Goal: Information Seeking & Learning: Learn about a topic

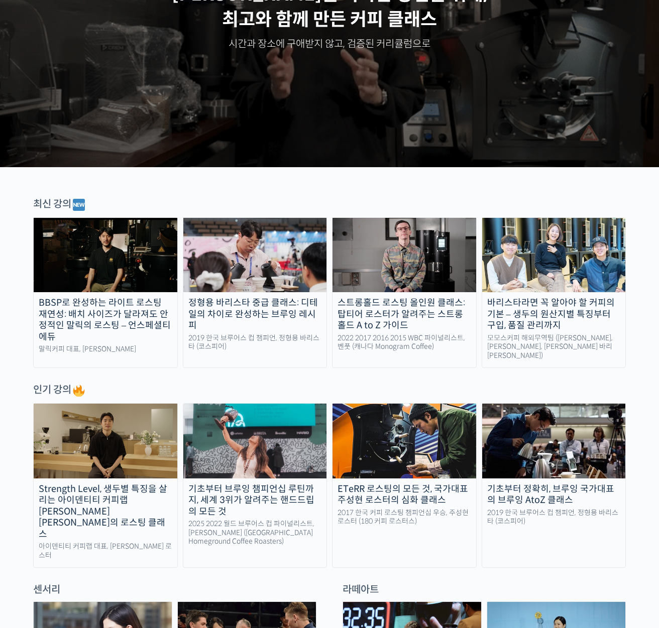
scroll to position [173, 0]
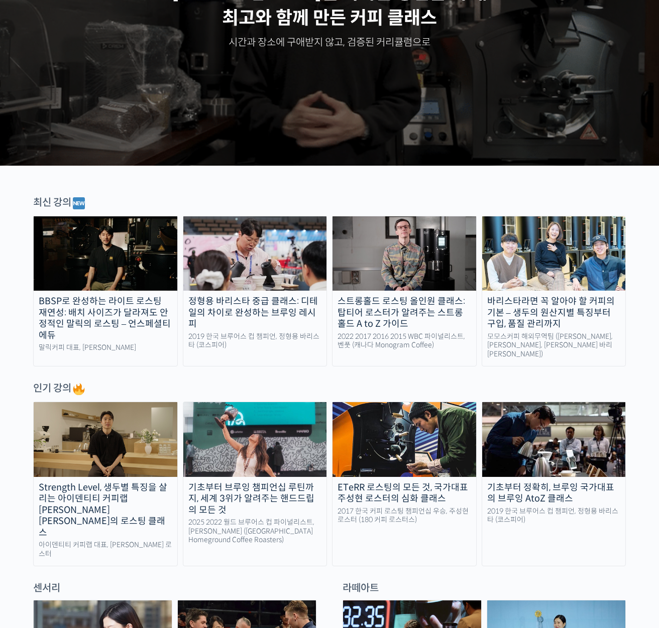
click at [261, 234] on img at bounding box center [255, 254] width 144 height 74
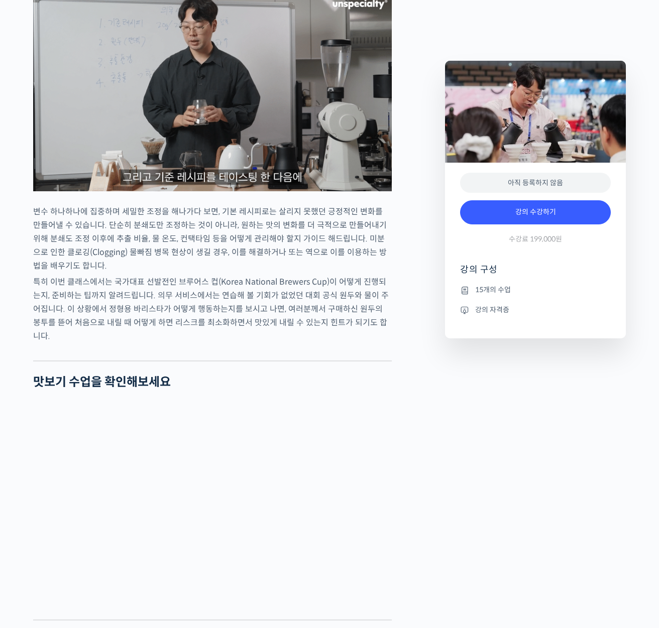
scroll to position [1621, 0]
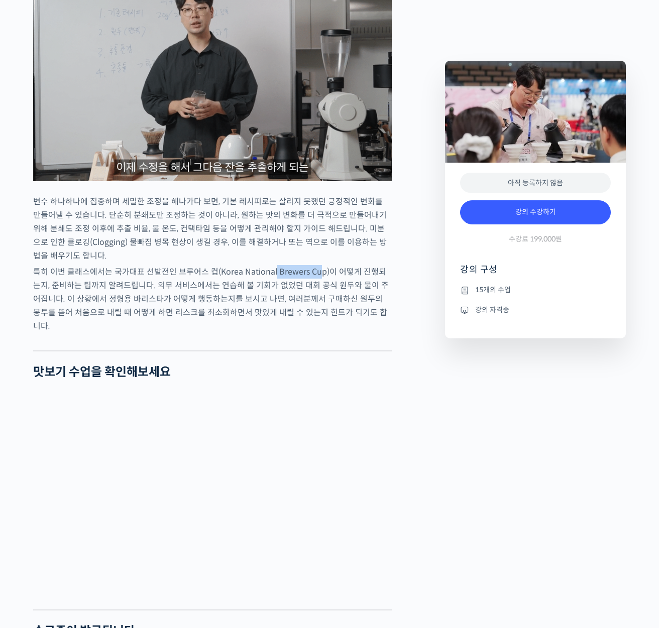
drag, startPoint x: 272, startPoint y: 307, endPoint x: 325, endPoint y: 314, distance: 52.7
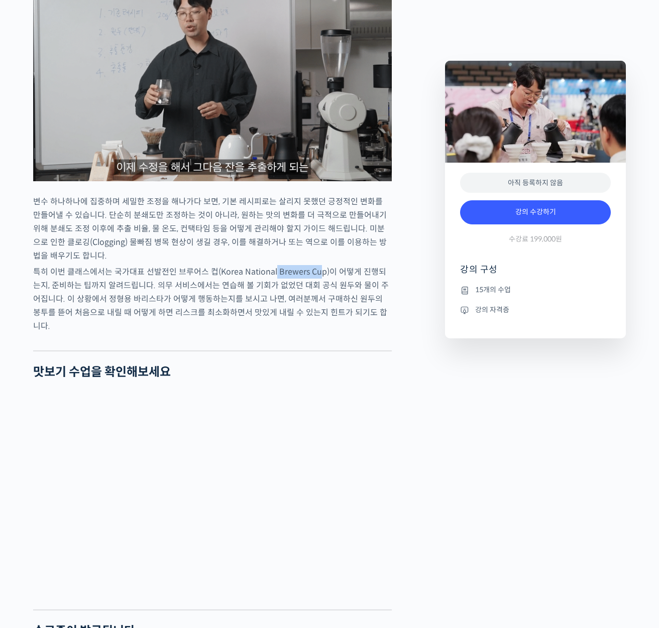
click at [319, 306] on p "특히 이번 클래스에서는 국가대표 선발전인 브루어스 컵(Korea National Brewers Cup)이 어떻게 진행되는지, 준비하는 팁까지 …" at bounding box center [212, 299] width 359 height 68
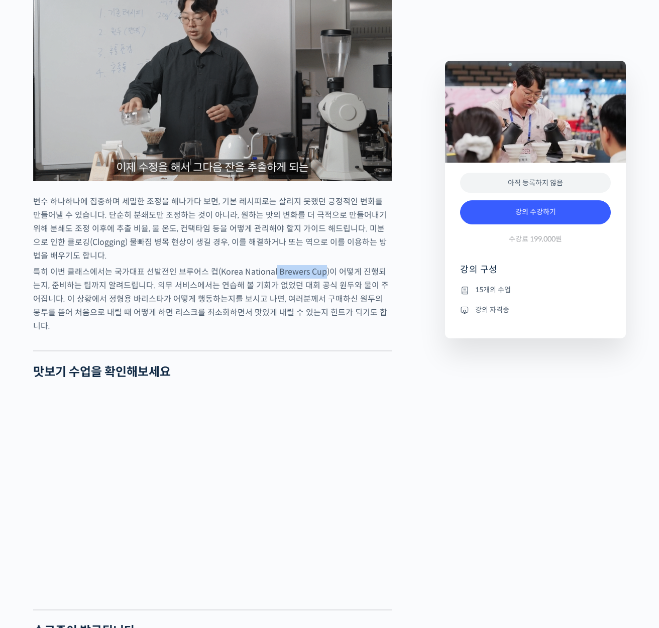
copy p "Brewers Cup"
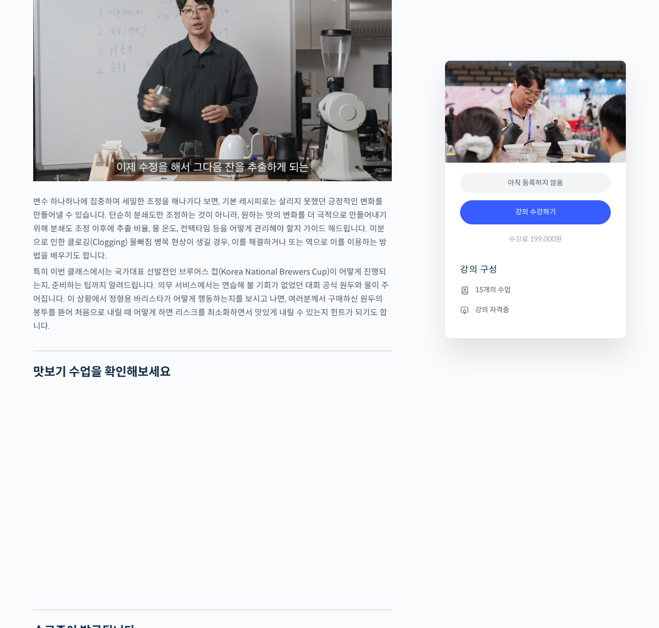
click at [426, 284] on div "정형용 바리스타를 소개합니다! <코스피어(cospir)> 대표 2019 Korea Brewers Cup Championship 우승 2019 …" at bounding box center [234, 465] width 412 height 3345
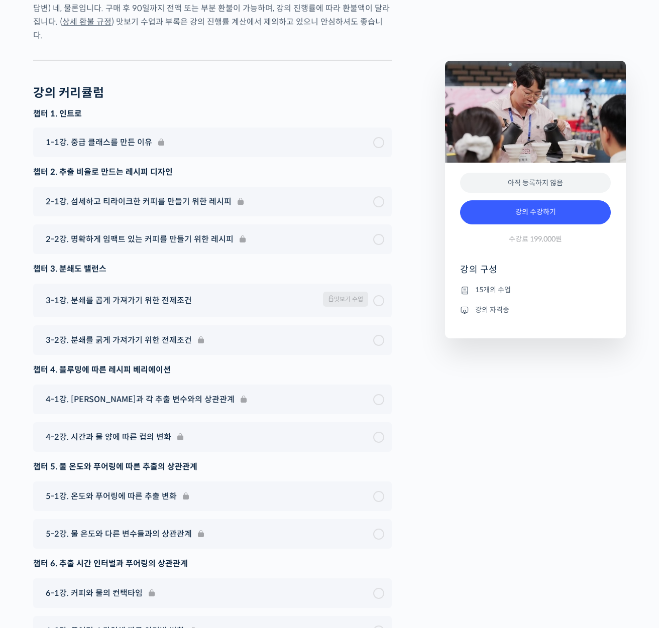
scroll to position [2952, 0]
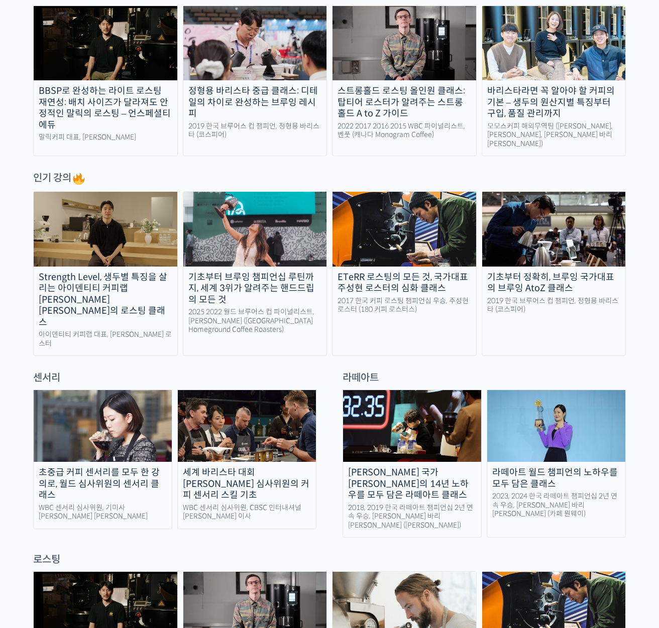
scroll to position [500, 0]
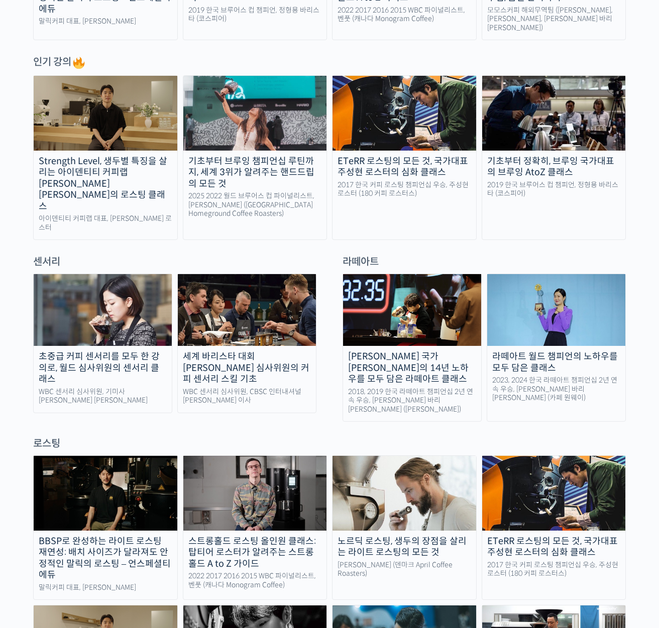
click at [127, 300] on img at bounding box center [103, 310] width 138 height 72
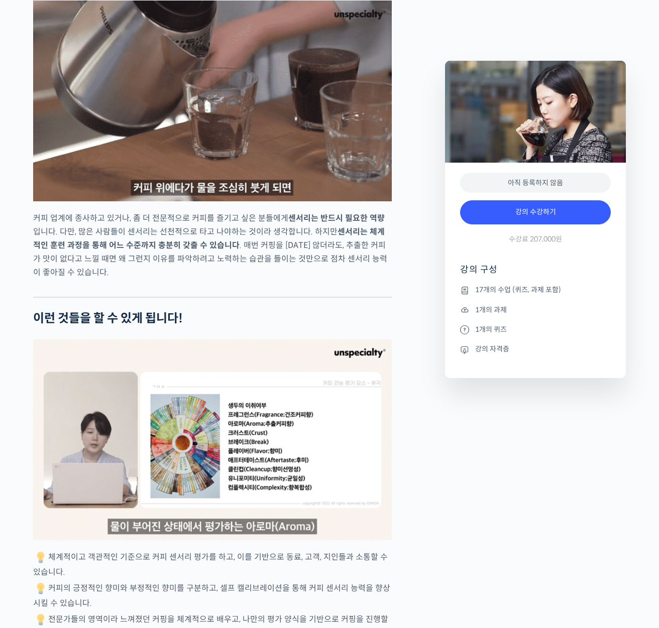
scroll to position [2115, 0]
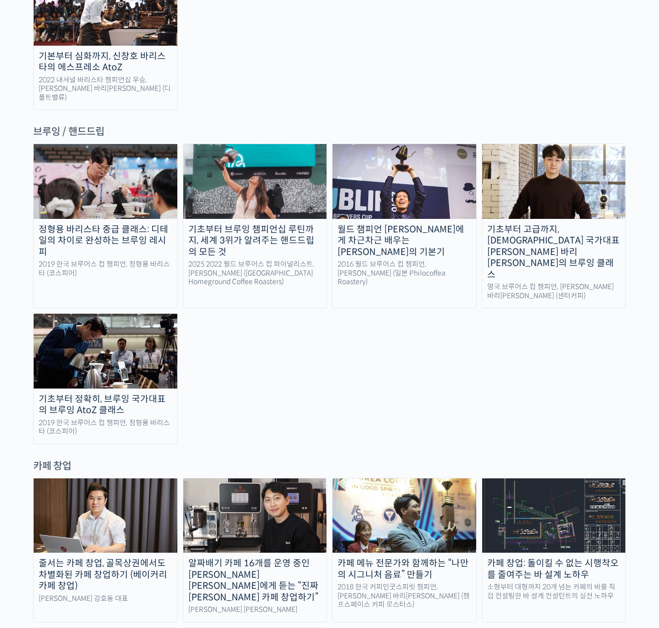
scroll to position [1667, 0]
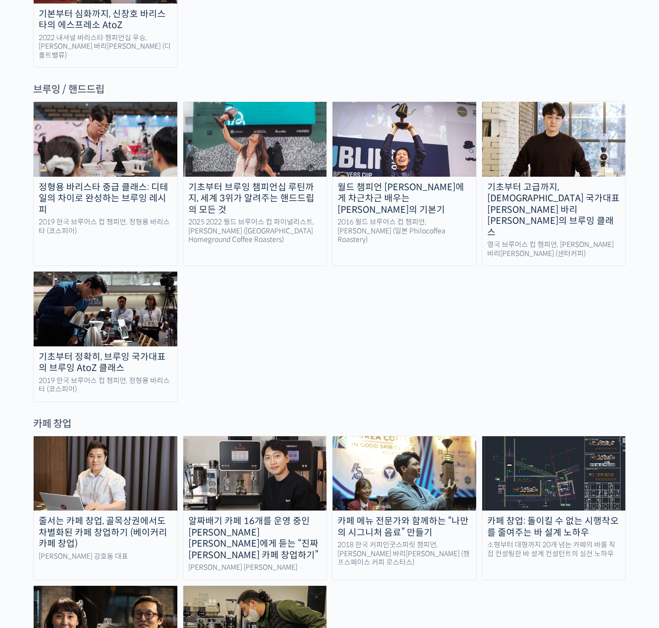
click at [545, 437] on img at bounding box center [554, 474] width 144 height 74
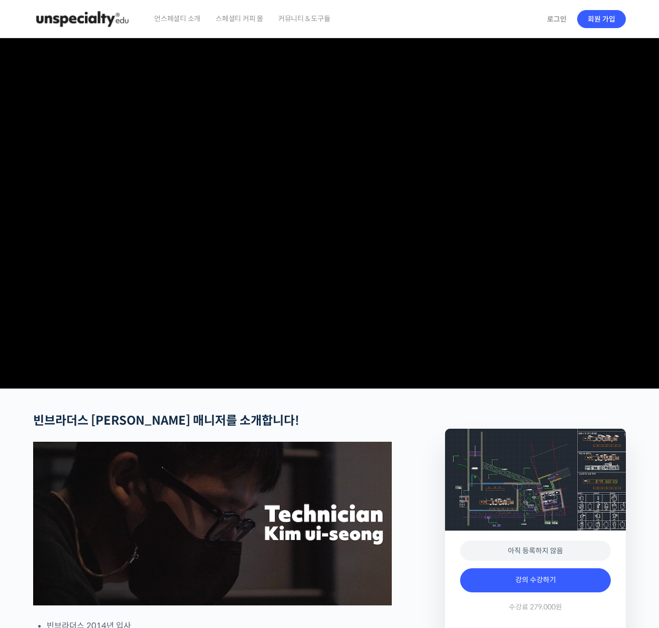
checkbox input "true"
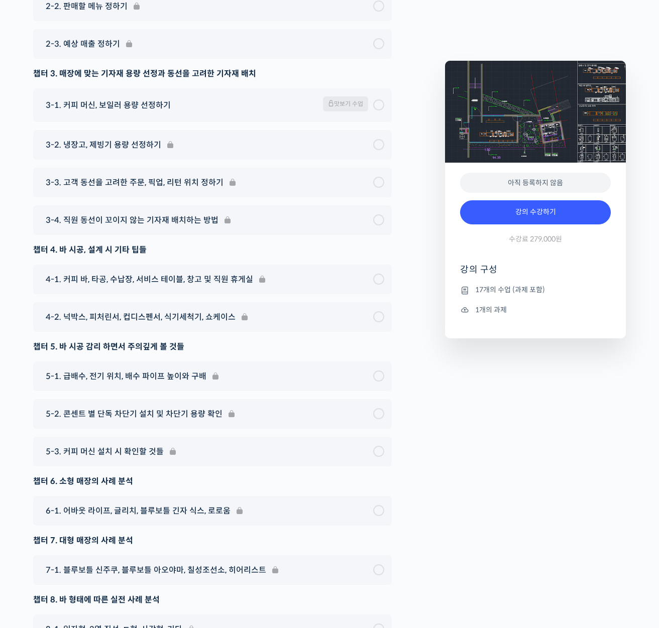
scroll to position [3928, 0]
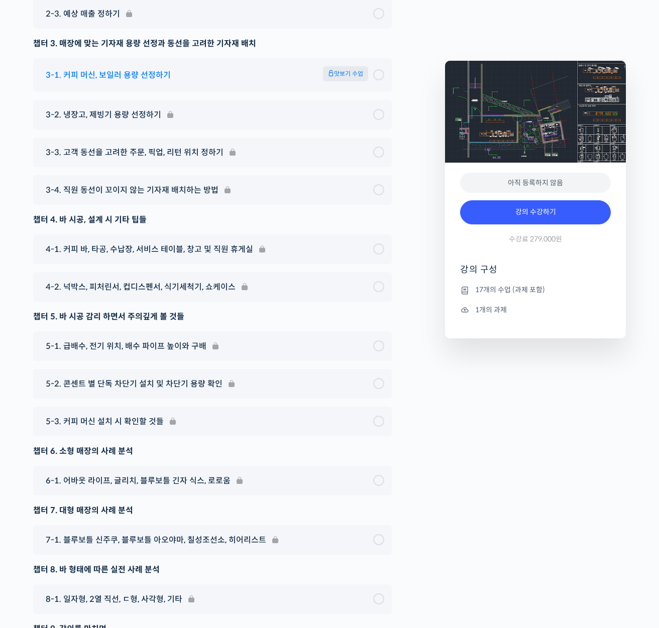
click at [101, 82] on span "3-1. 커피 머신, 보일러 용량 선정하기" at bounding box center [108, 75] width 125 height 14
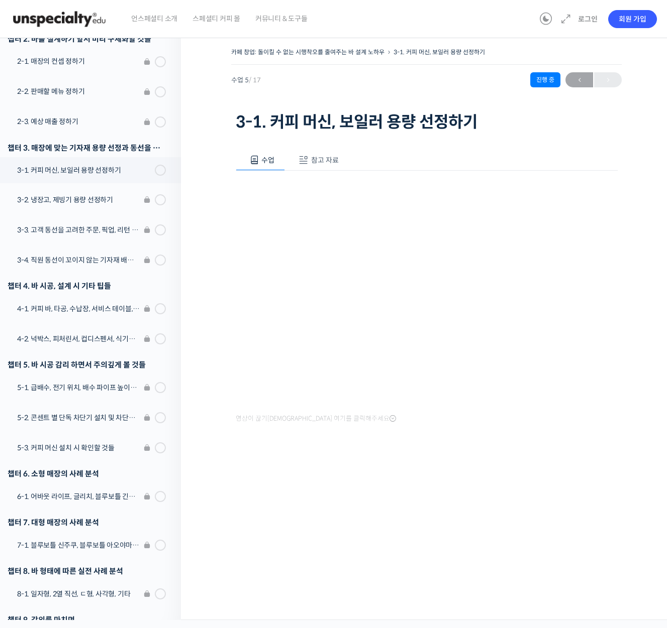
scroll to position [233, 0]
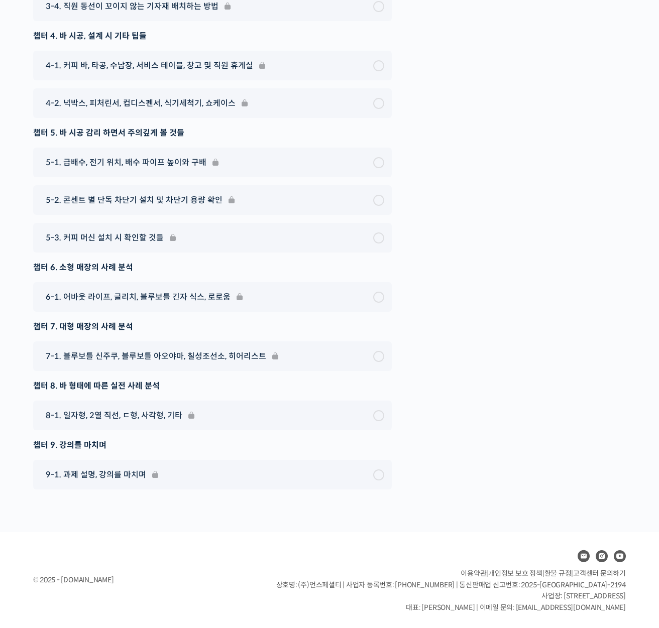
scroll to position [4135, 0]
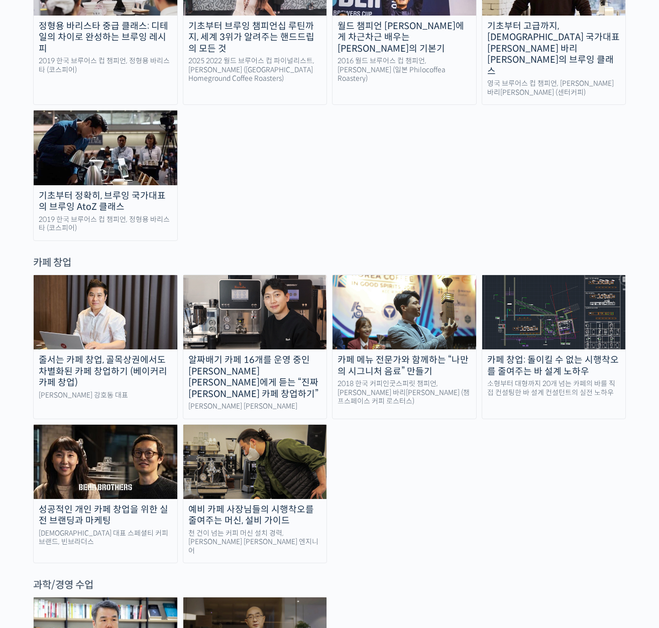
scroll to position [1955, 0]
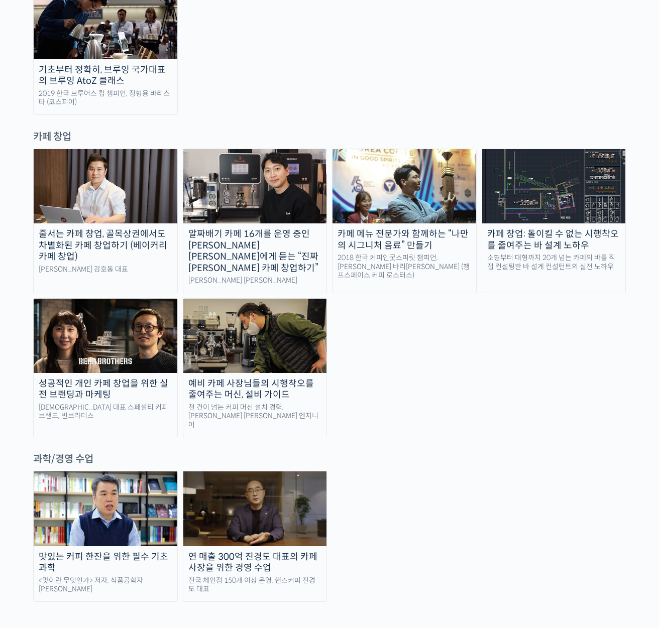
click at [122, 149] on img at bounding box center [106, 186] width 144 height 74
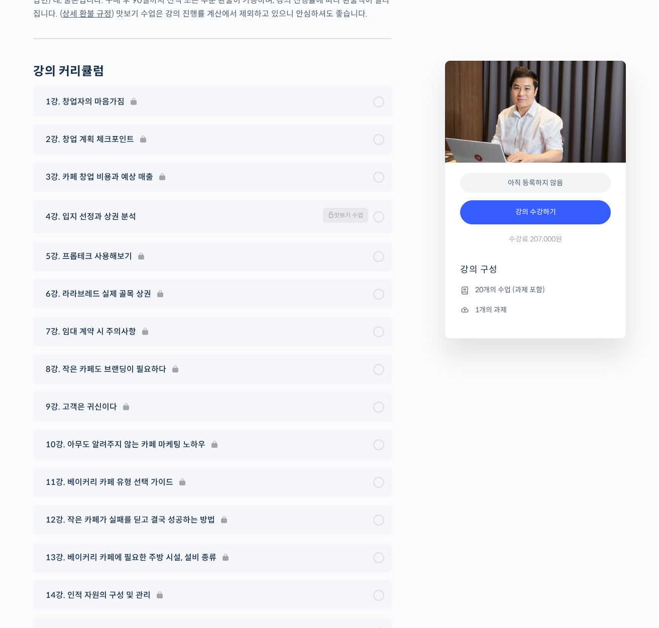
scroll to position [4916, 0]
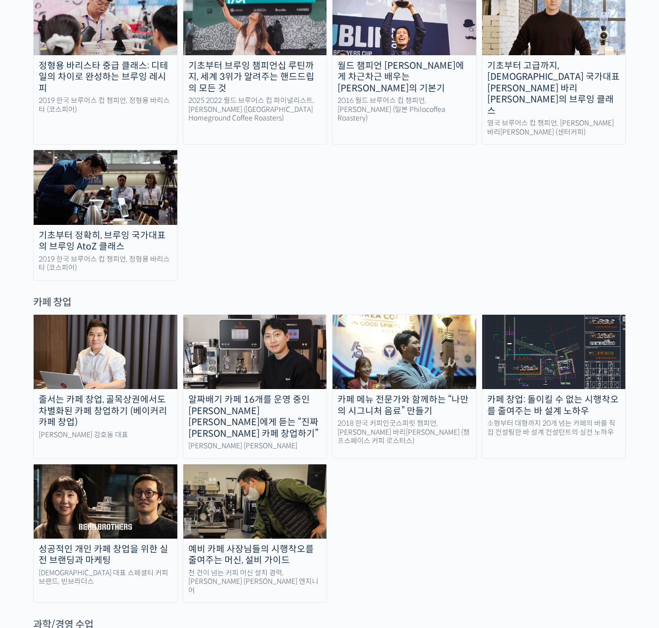
scroll to position [1628, 0]
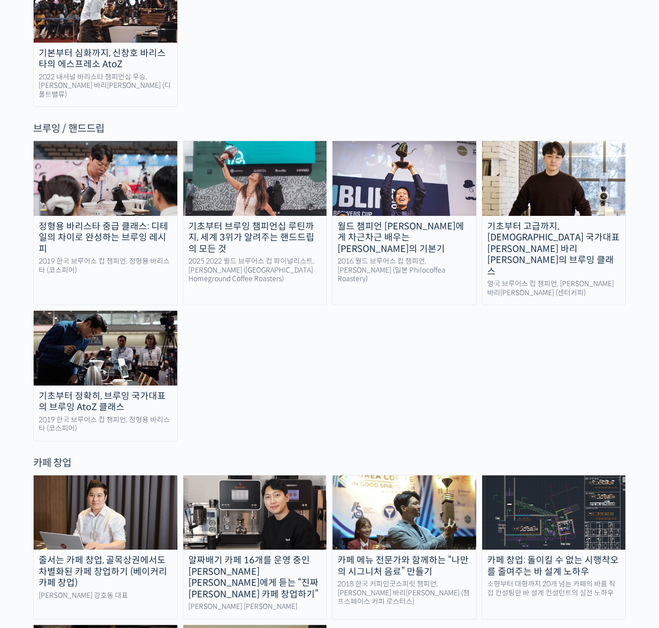
click at [97, 311] on img at bounding box center [106, 348] width 144 height 74
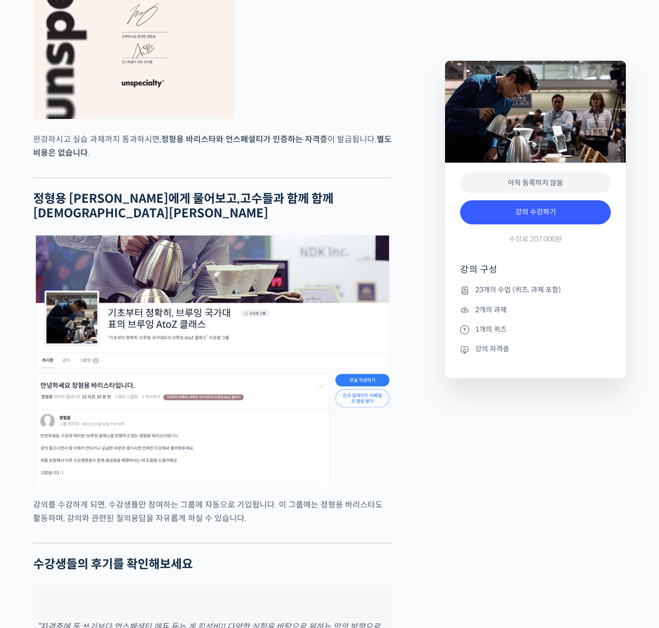
scroll to position [4219, 0]
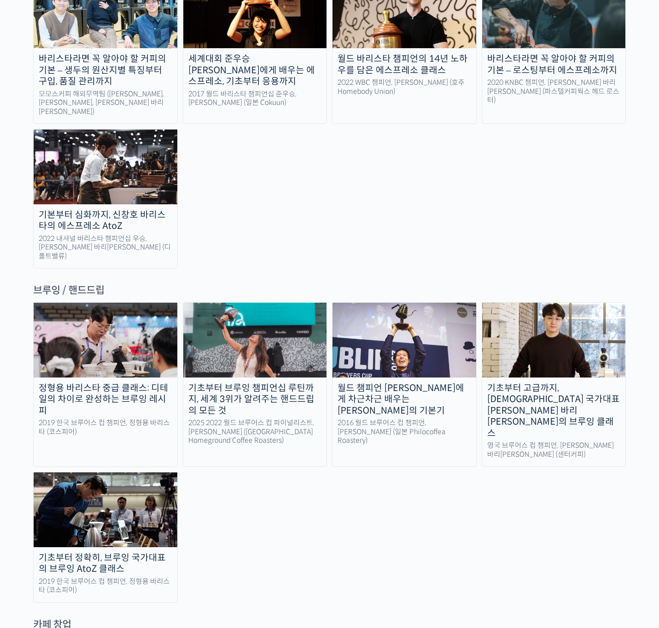
scroll to position [1466, 0]
click at [561, 303] on img at bounding box center [554, 340] width 144 height 74
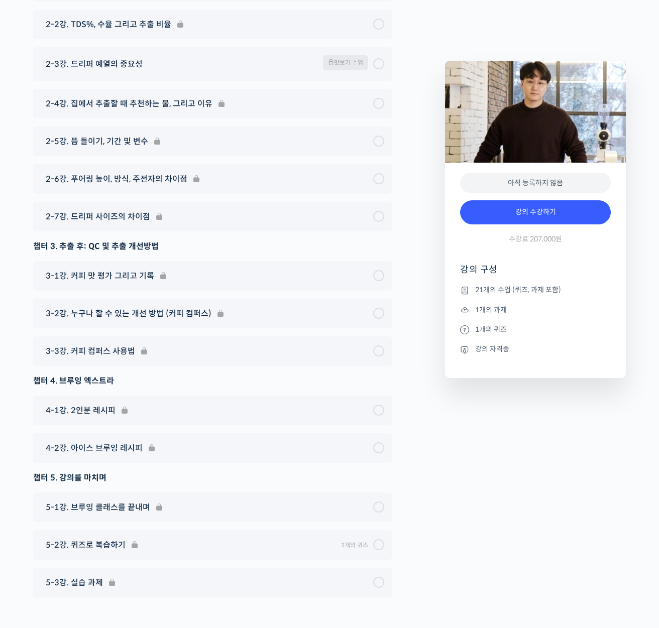
scroll to position [5241, 0]
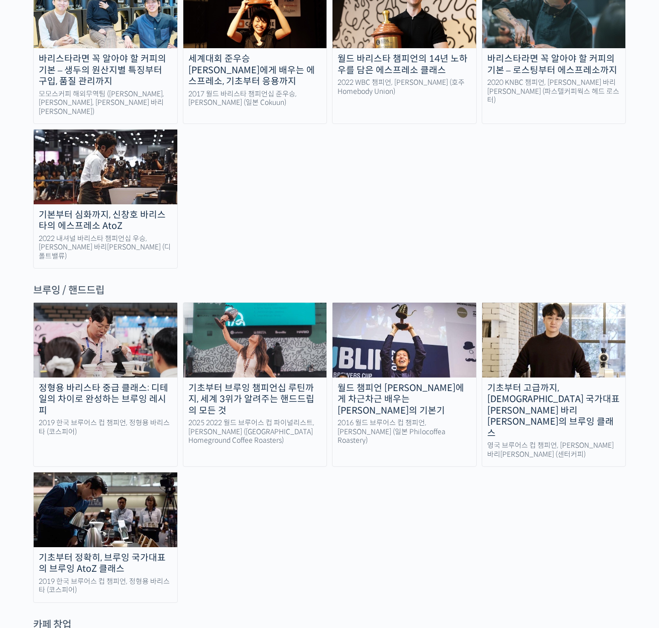
click at [381, 303] on img at bounding box center [405, 340] width 144 height 74
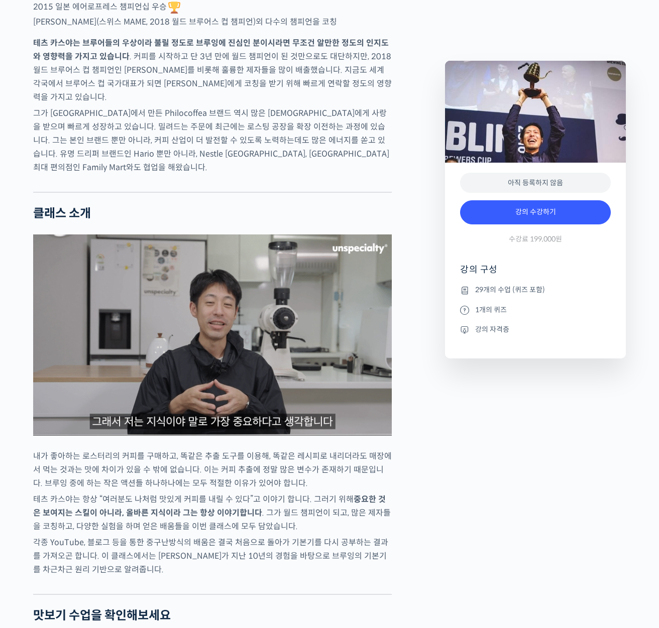
scroll to position [856, 0]
